Goal: Information Seeking & Learning: Learn about a topic

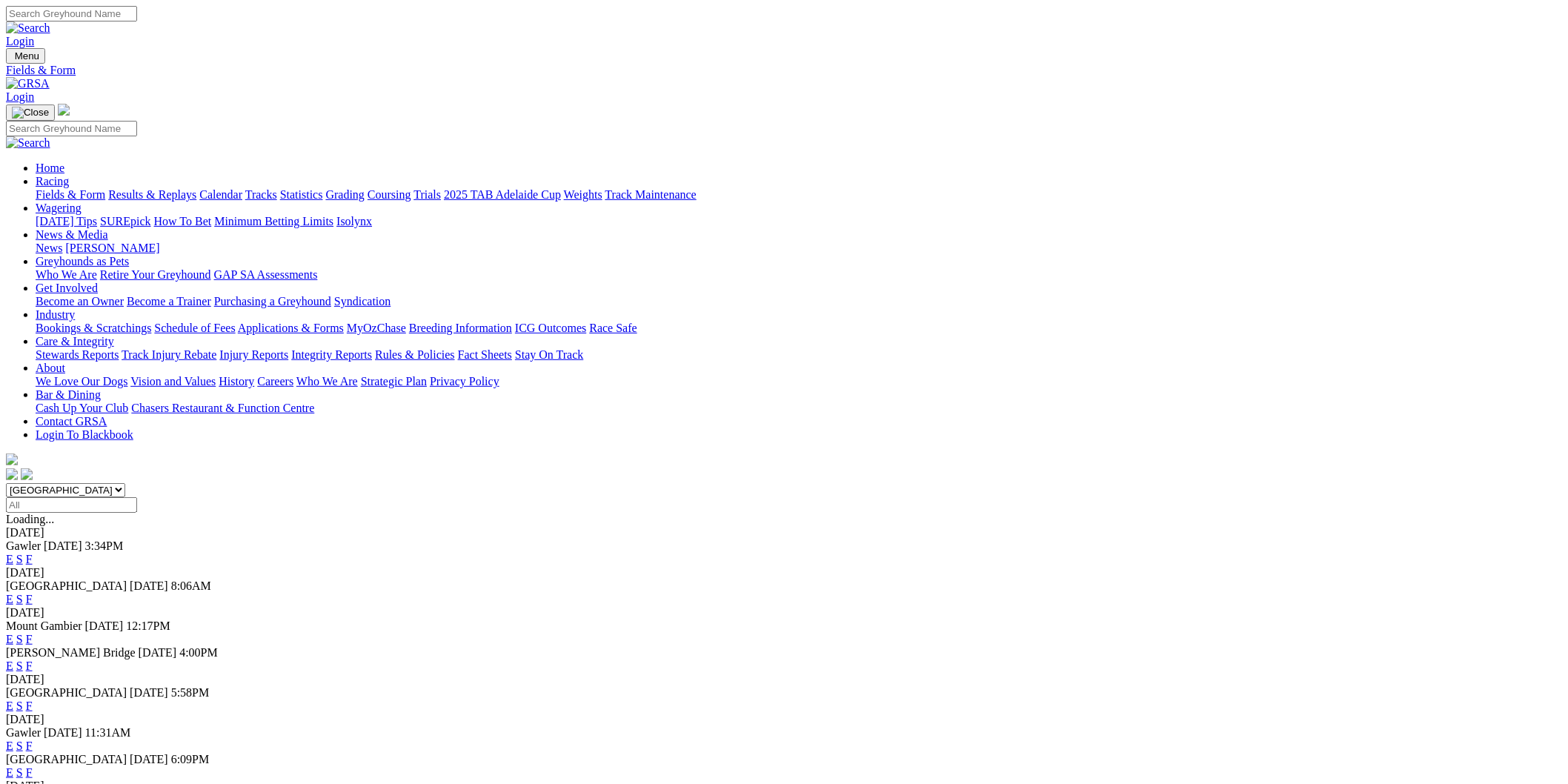
click at [126, 483] on select "South Australia New South Wales Northern Territory Queensland Tasmania Victoria…" at bounding box center [65, 490] width 119 height 14
select select "NSW"
click at [126, 483] on select "South Australia New South Wales Northern Territory Queensland Tasmania Victoria…" at bounding box center [65, 490] width 119 height 14
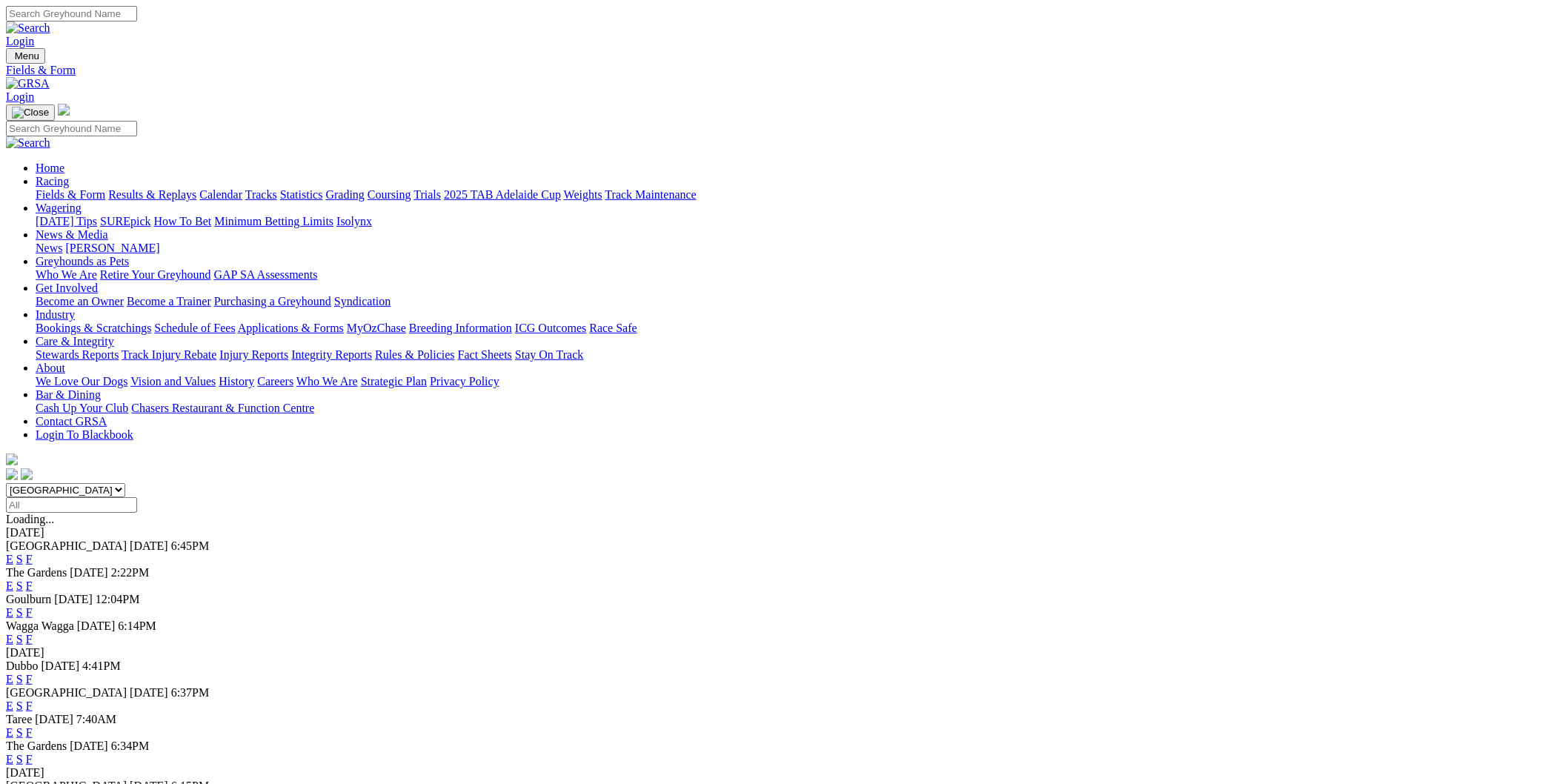
click at [13, 579] on link "E" at bounding box center [9, 585] width 7 height 12
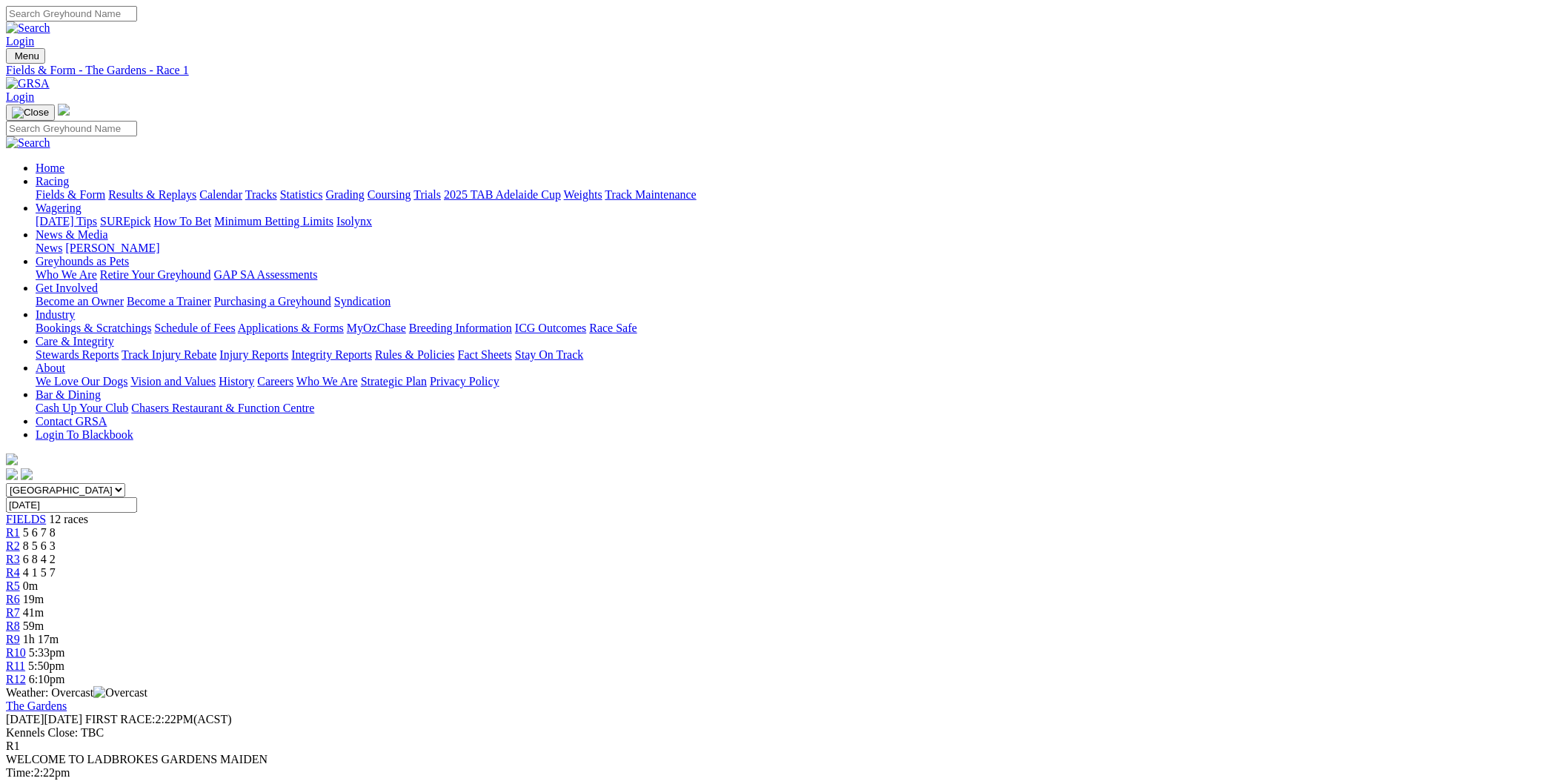
click at [44, 593] on span "19m" at bounding box center [33, 599] width 20 height 12
click at [44, 606] on span "41m" at bounding box center [33, 612] width 20 height 12
click at [20, 619] on span "R8" at bounding box center [12, 625] width 14 height 12
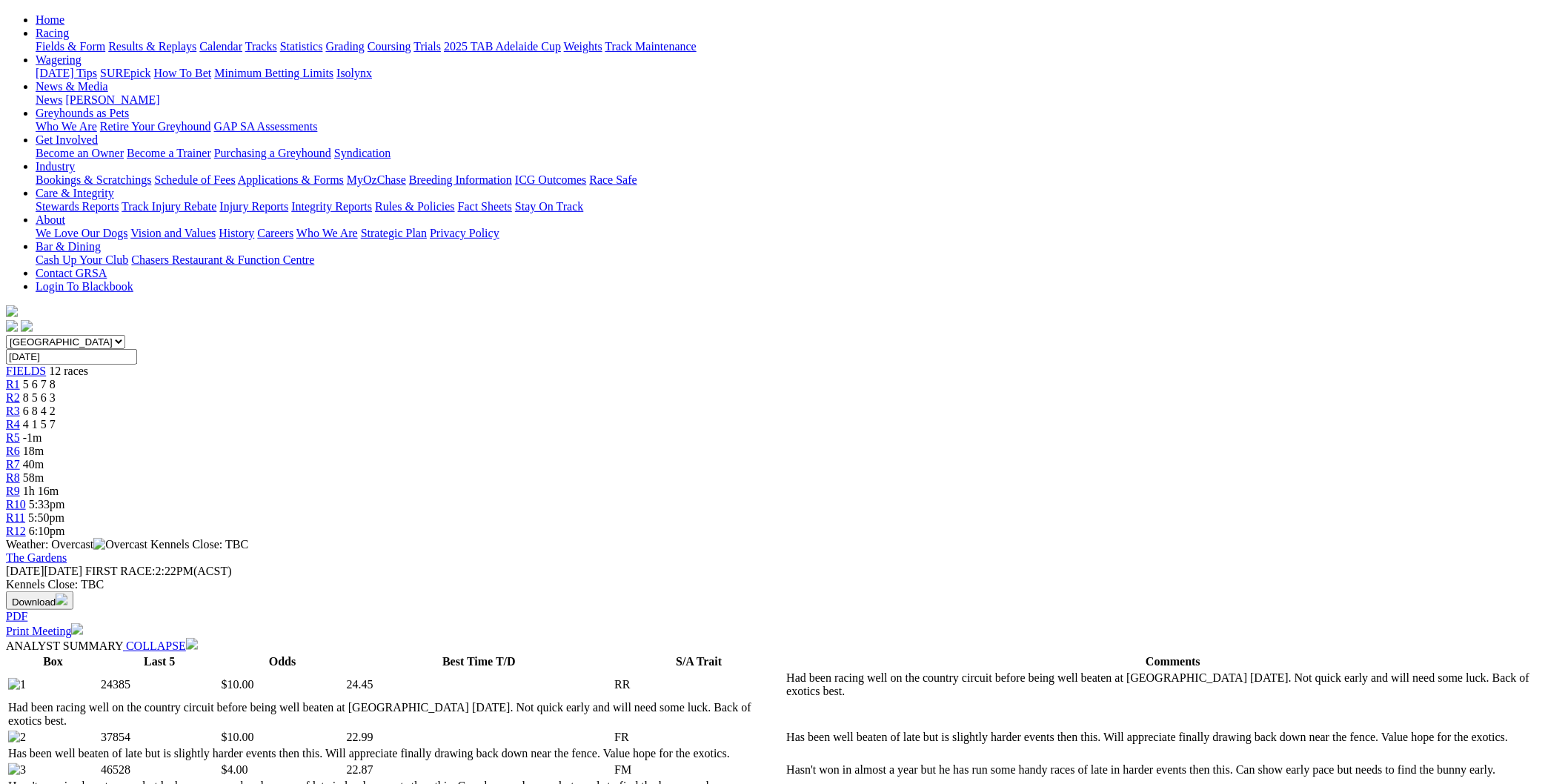
scroll to position [165, 0]
